Goal: Find specific page/section: Find specific page/section

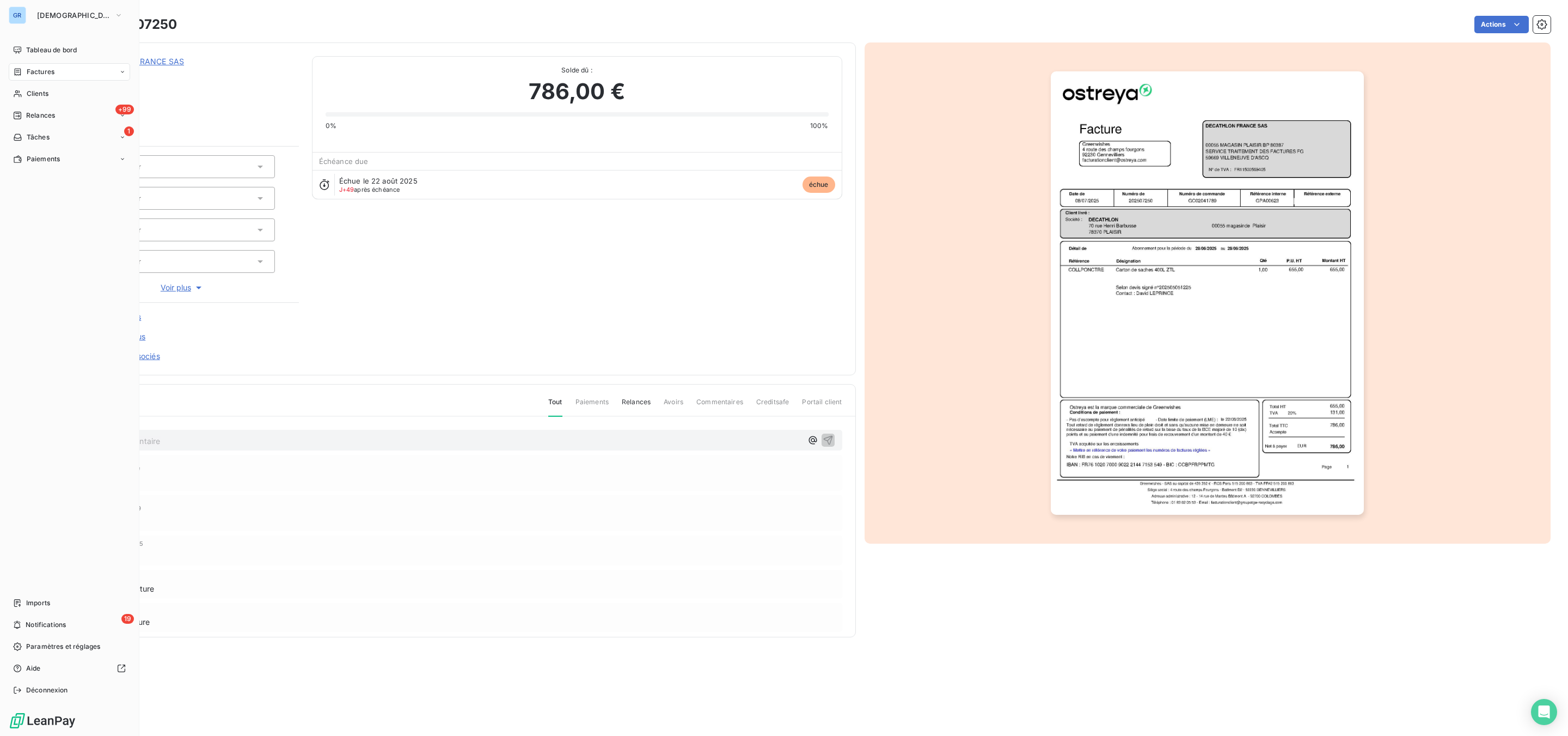
click at [42, 69] on span "Factures" at bounding box center [40, 72] width 28 height 10
click at [39, 162] on span "Clients" at bounding box center [37, 159] width 22 height 10
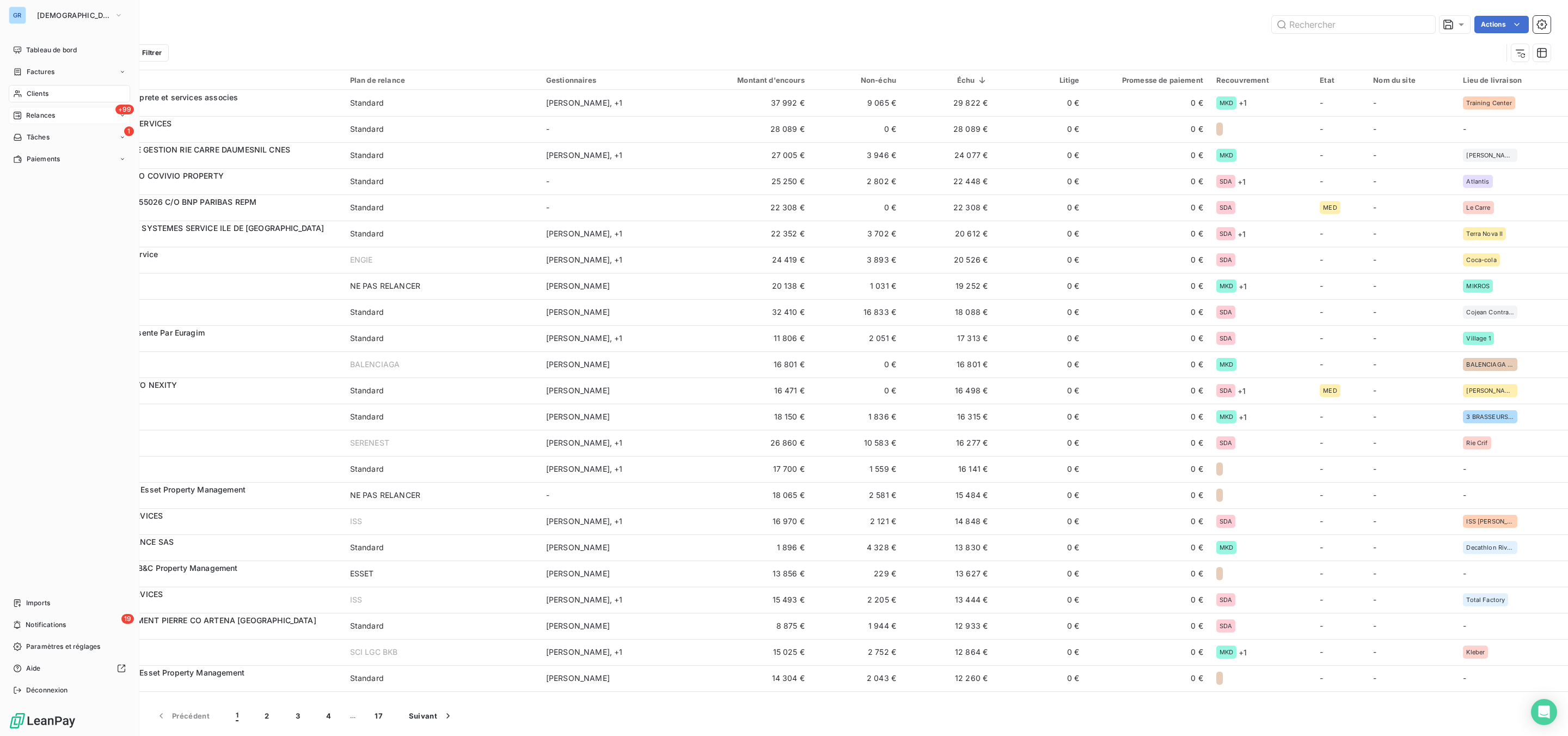
click at [59, 112] on div "+99 Relances" at bounding box center [70, 115] width 121 height 17
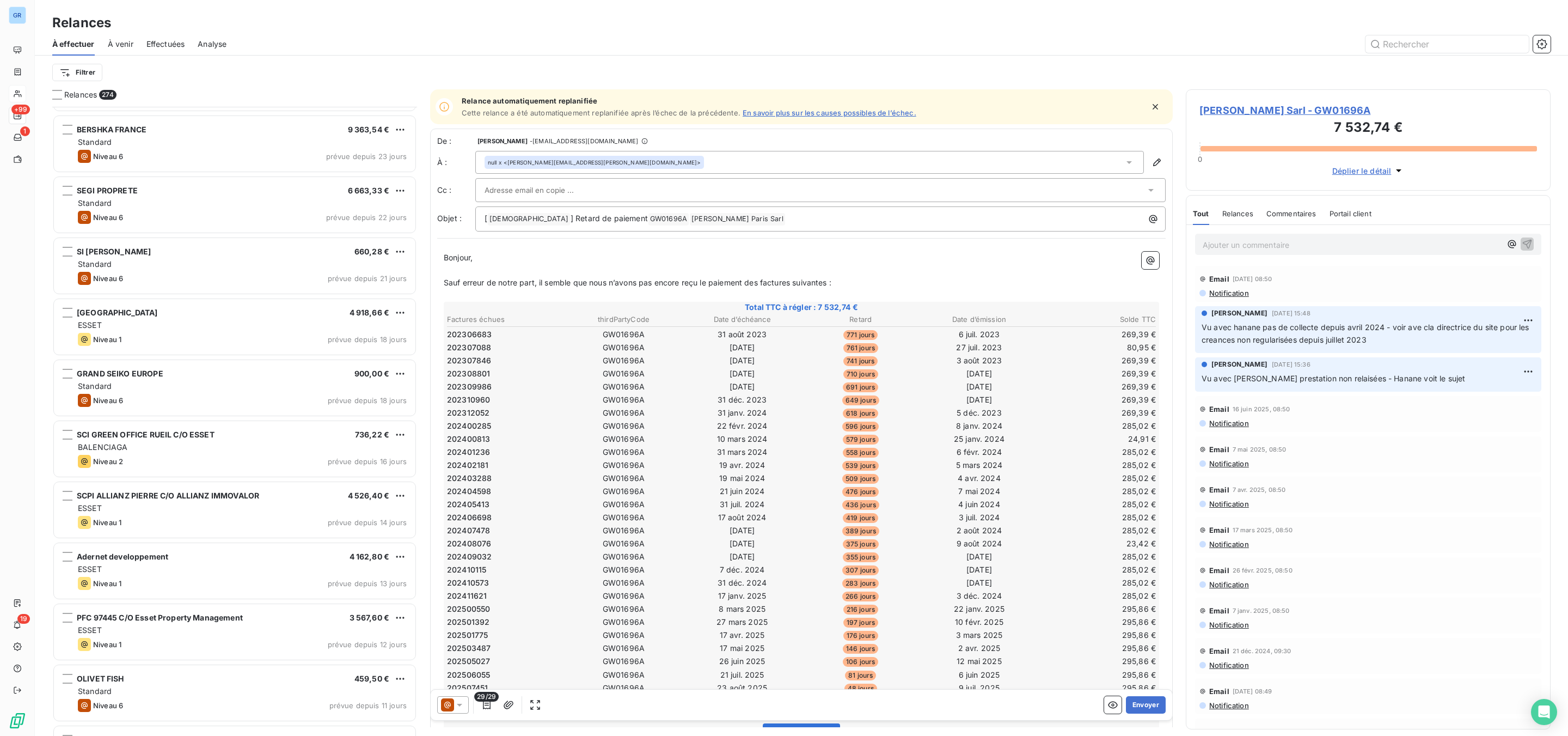
scroll to position [4648, 0]
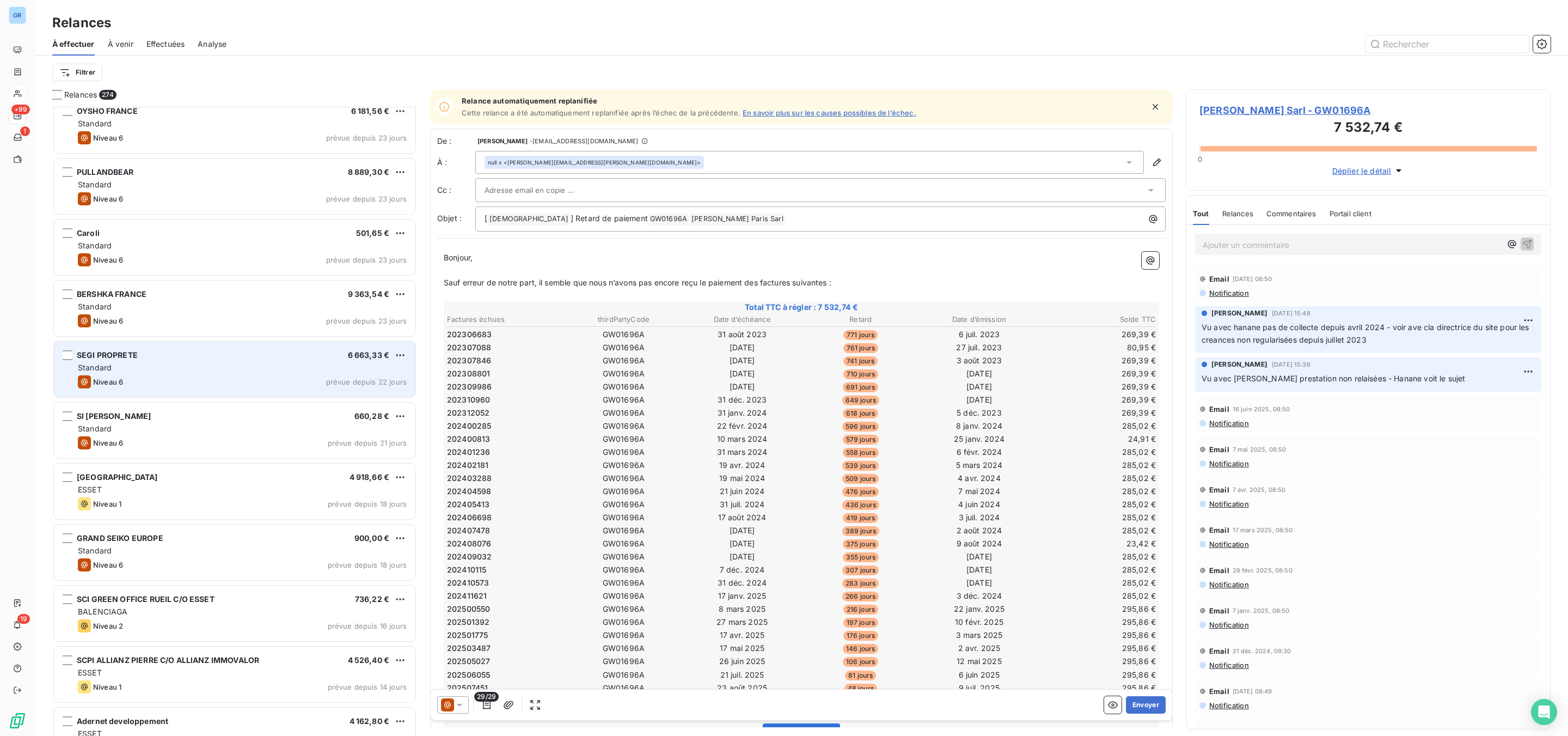
click at [318, 365] on div "Standard" at bounding box center [242, 368] width 329 height 11
